Goal: Information Seeking & Learning: Learn about a topic

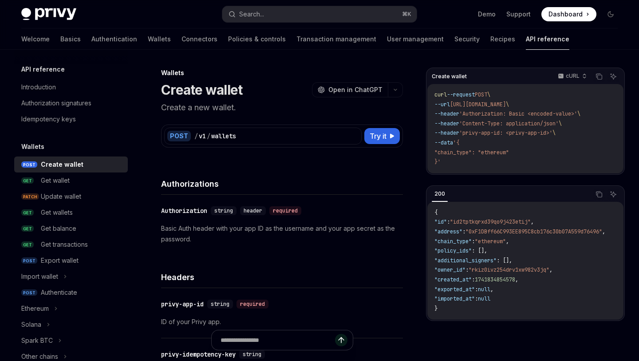
scroll to position [16, 0]
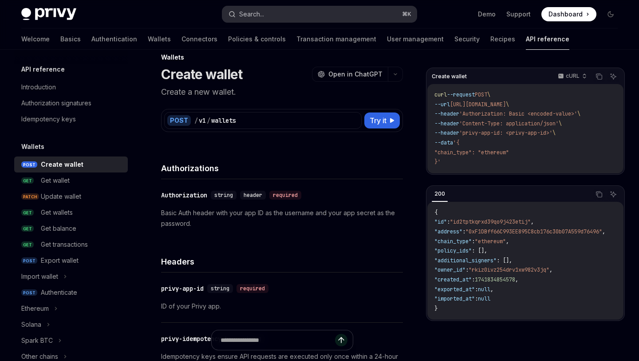
click at [257, 13] on div "Search..." at bounding box center [251, 14] width 25 height 11
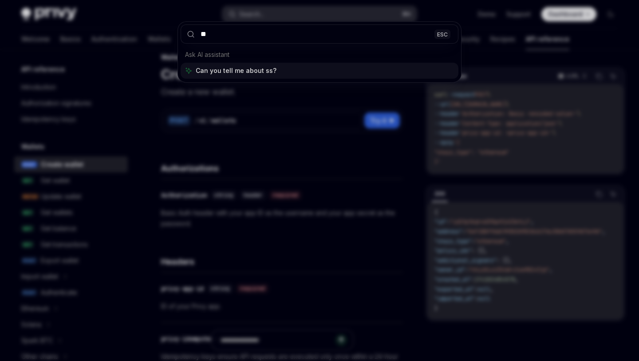
type input "***"
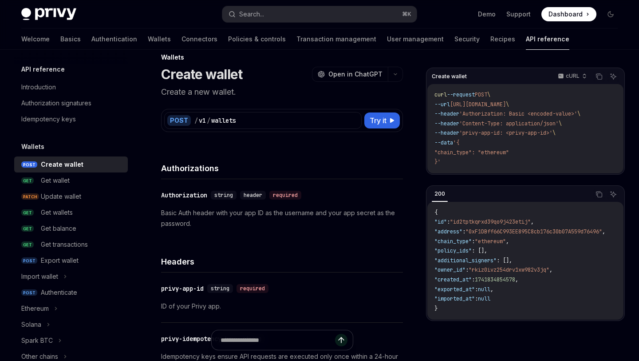
type textarea "*"
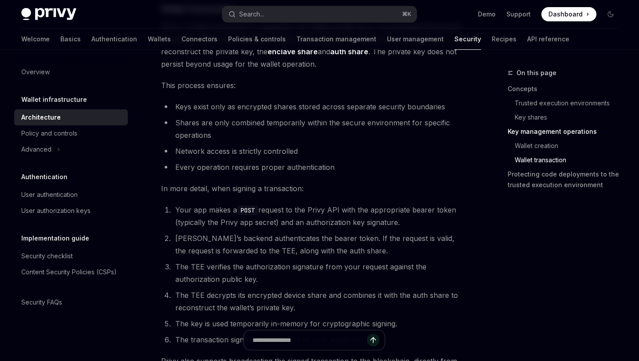
scroll to position [1379, 0]
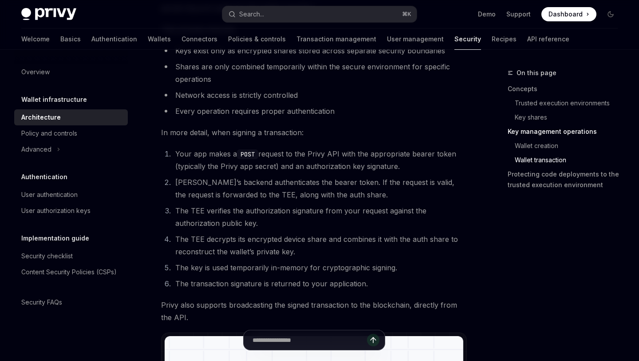
click at [77, 96] on h5 "Wallet infrastructure" at bounding box center [54, 99] width 66 height 11
click at [77, 103] on h5 "Wallet infrastructure" at bounding box center [54, 99] width 66 height 11
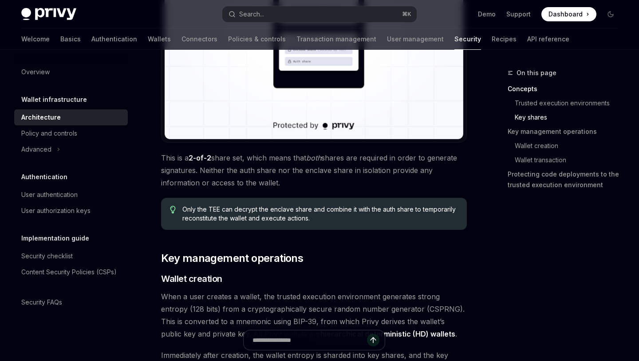
scroll to position [866, 0]
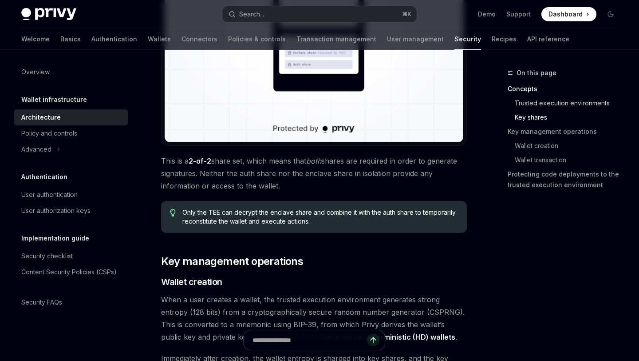
click at [530, 102] on link "Trusted execution environments" at bounding box center [570, 103] width 110 height 14
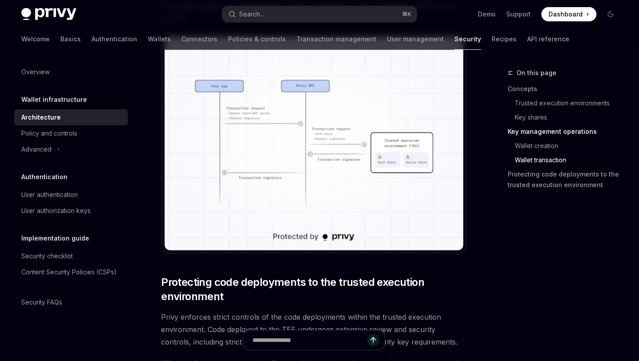
scroll to position [1673, 0]
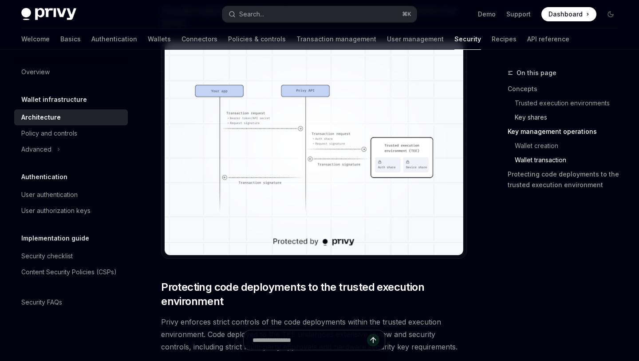
click at [537, 120] on link "Key shares" at bounding box center [570, 117] width 110 height 14
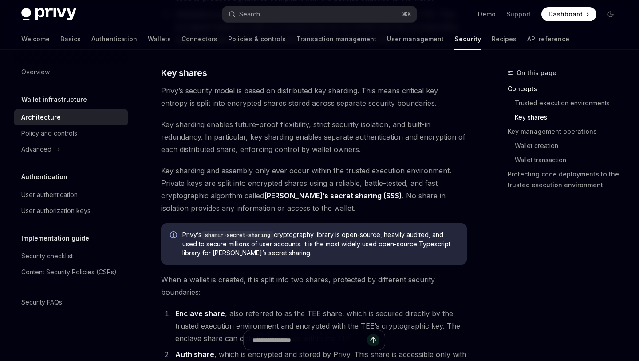
scroll to position [396, 0]
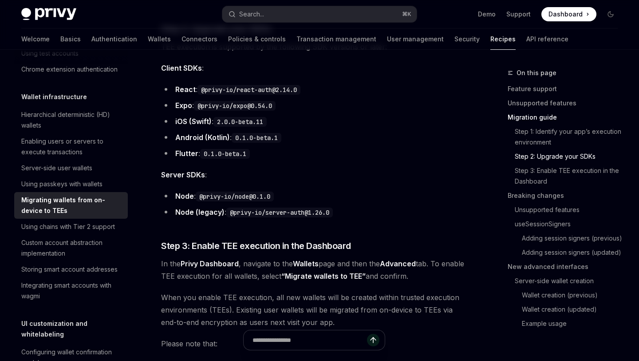
scroll to position [799, 0]
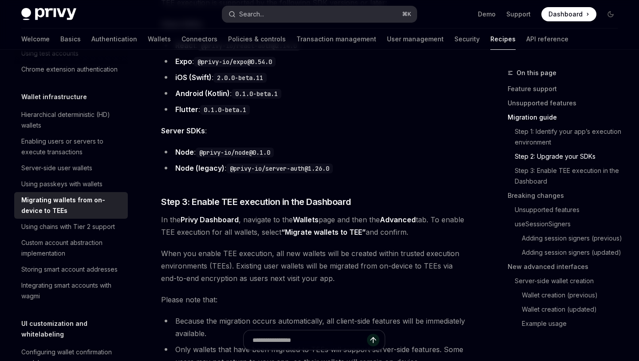
click at [291, 18] on button "Search... ⌘ K" at bounding box center [319, 14] width 194 height 16
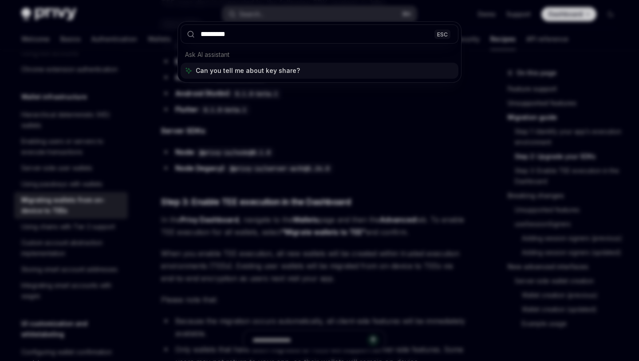
type input "*********"
type textarea "*"
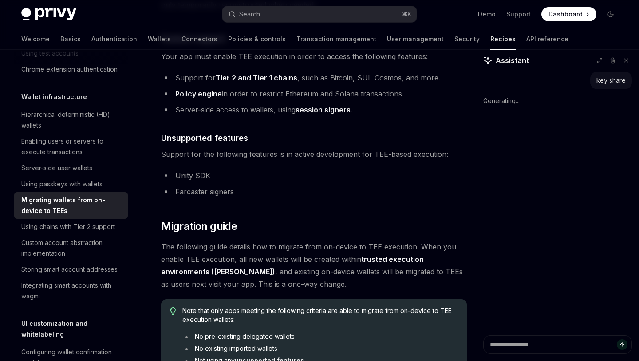
scroll to position [0, 0]
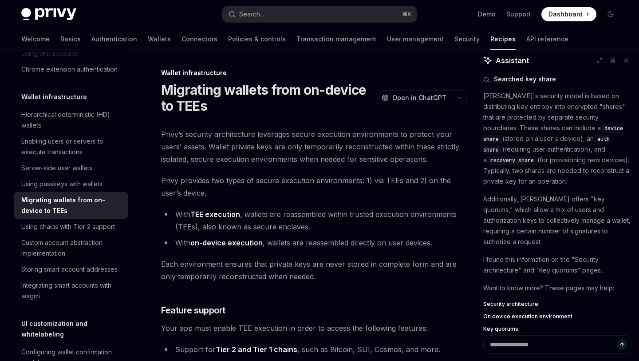
type textarea "*"
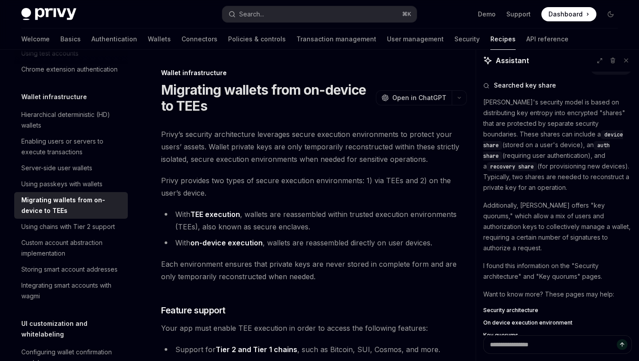
scroll to position [13, 0]
drag, startPoint x: 564, startPoint y: 144, endPoint x: 521, endPoint y: 154, distance: 43.8
click at [521, 154] on p "[PERSON_NAME]'s security model is based on distributing key entropy into encryp…" at bounding box center [558, 146] width 149 height 96
click at [371, 156] on span "Privy’s security architecture leverages secure execution environments to protec…" at bounding box center [314, 146] width 306 height 37
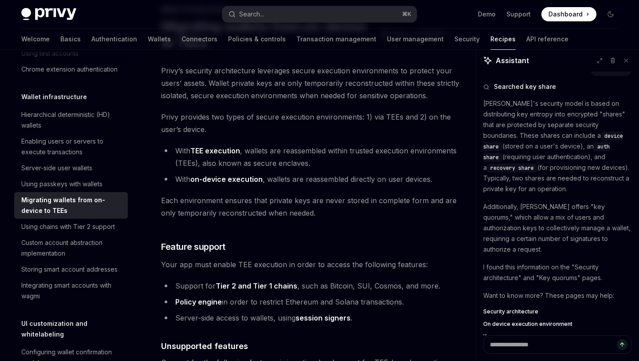
scroll to position [125, 0]
